Goal: Task Accomplishment & Management: Manage account settings

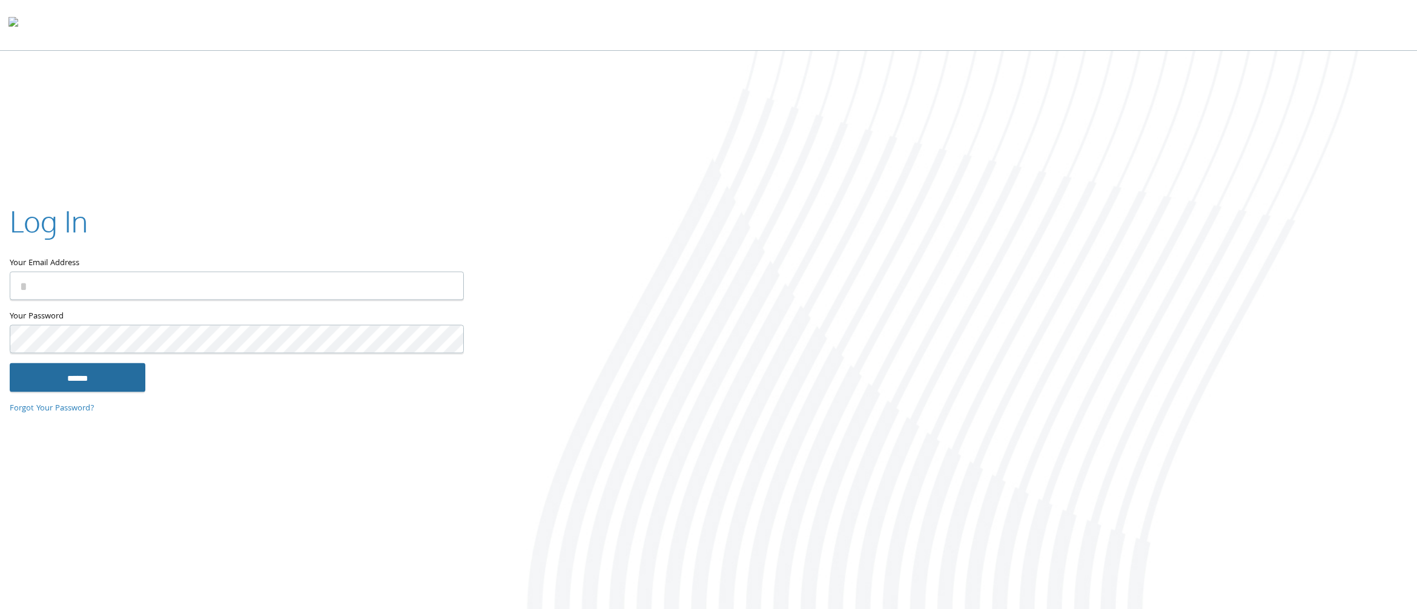
type input "**********"
click at [116, 388] on input "******" at bounding box center [78, 377] width 136 height 29
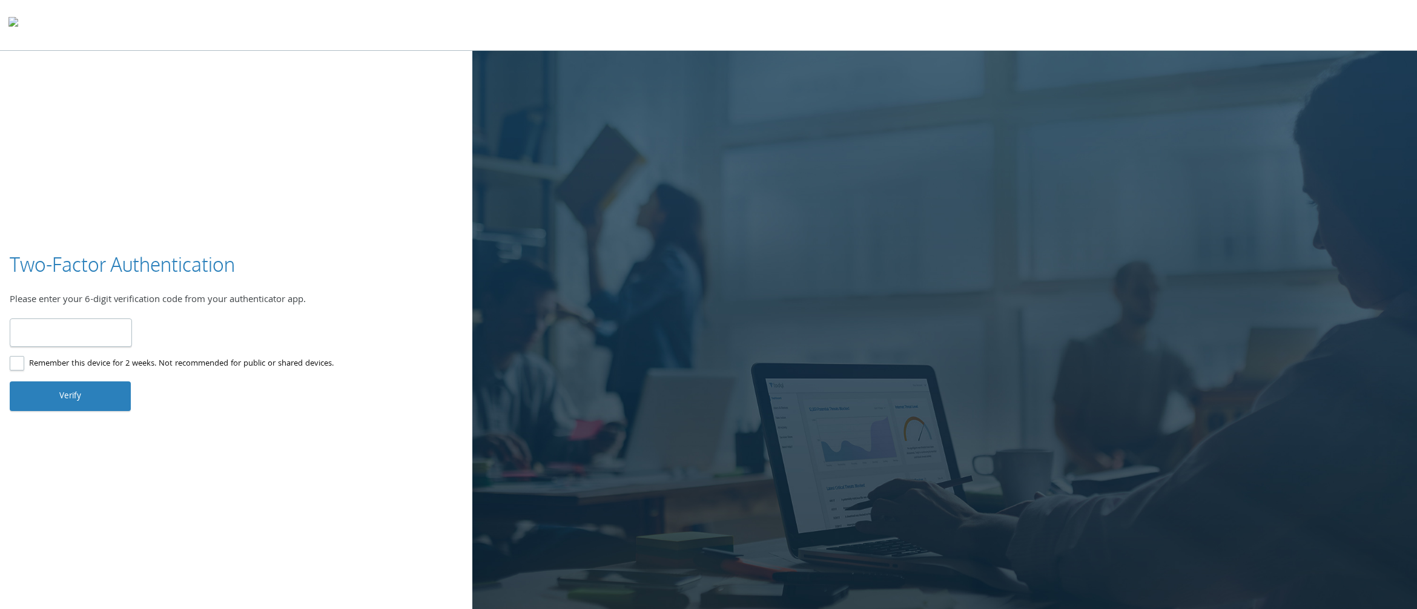
type input "******"
